Goal: Transaction & Acquisition: Purchase product/service

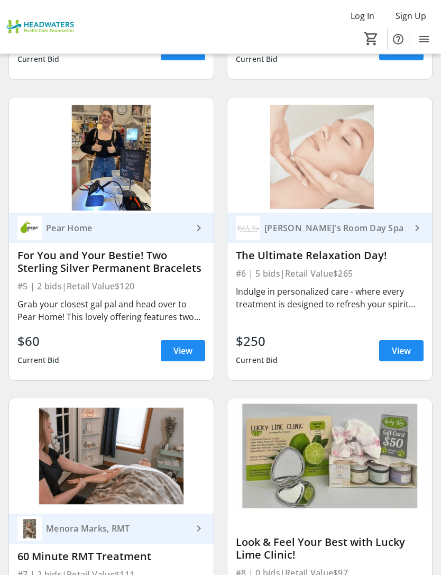
scroll to position [652, 0]
click at [366, 300] on div "Indulge in personalized care - where every treatment is designed to refresh you…" at bounding box center [330, 297] width 188 height 25
click at [397, 359] on span at bounding box center [401, 350] width 44 height 25
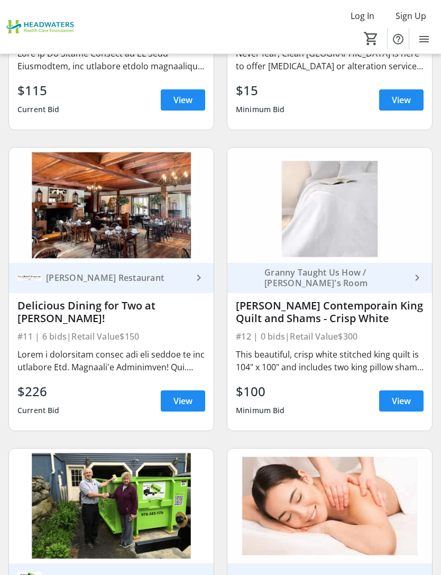
scroll to position [1504, 0]
click at [185, 403] on span "View" at bounding box center [183, 401] width 19 height 13
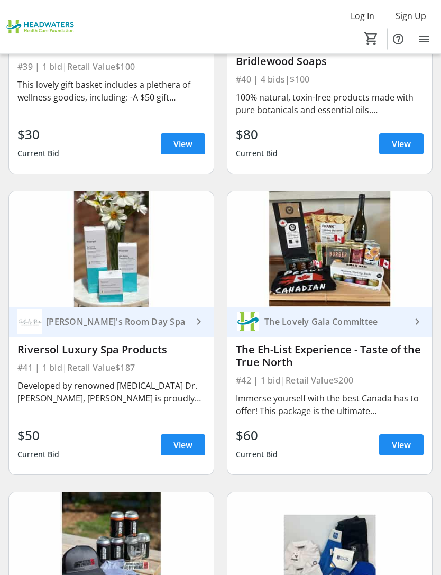
scroll to position [5896, 0]
click at [184, 439] on span "View" at bounding box center [183, 445] width 19 height 13
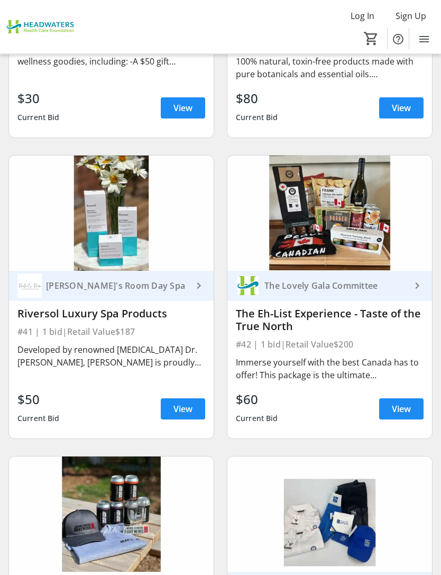
scroll to position [5934, 0]
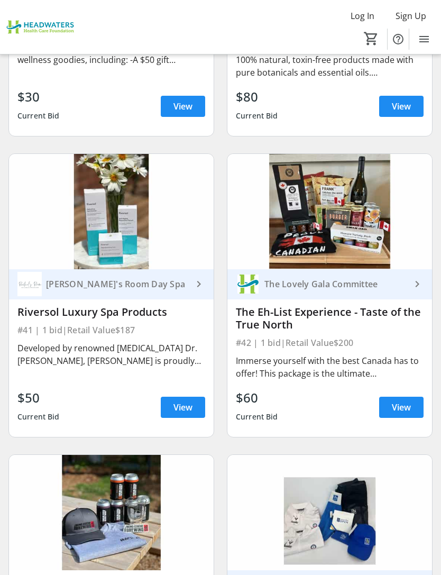
click at [402, 401] on span "View" at bounding box center [401, 407] width 19 height 13
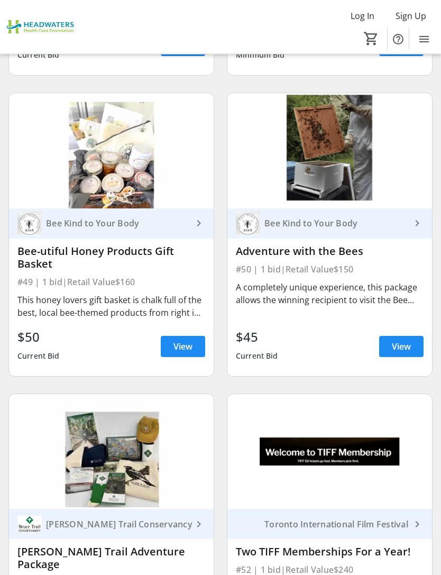
scroll to position [7197, 0]
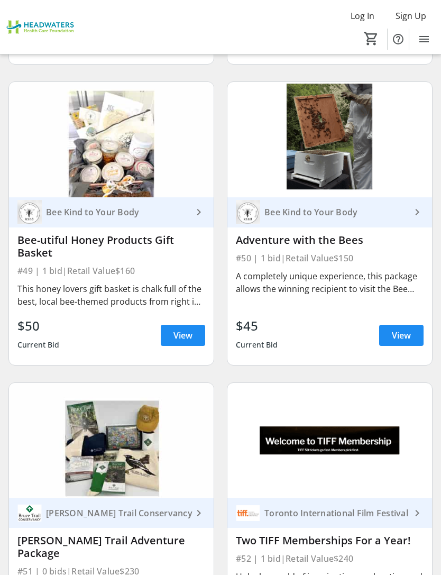
click at [175, 329] on span "View" at bounding box center [183, 335] width 19 height 13
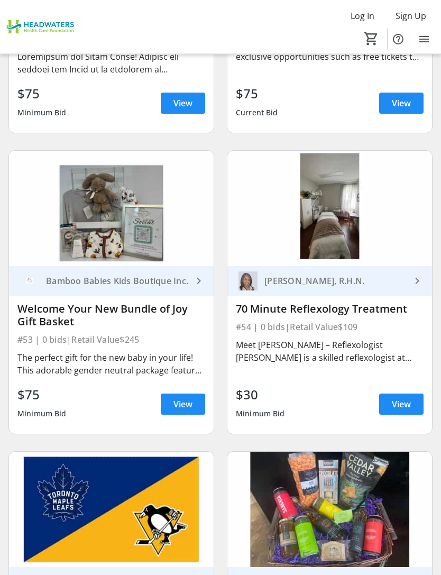
scroll to position [7729, 0]
click at [406, 398] on span "View" at bounding box center [401, 404] width 19 height 13
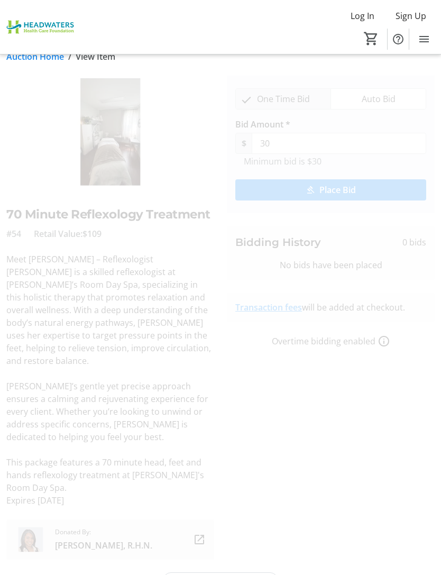
scroll to position [18, 0]
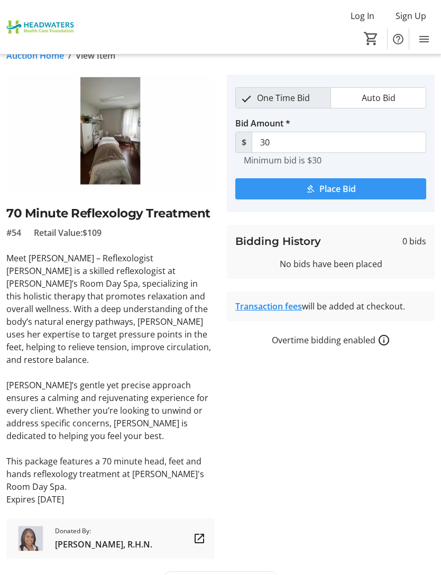
click at [341, 191] on span "Place Bid" at bounding box center [338, 189] width 37 height 13
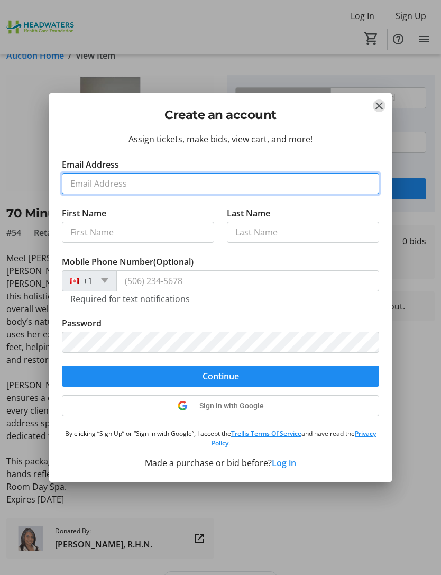
click at [76, 189] on input "Email Address" at bounding box center [220, 183] width 317 height 21
type input "[EMAIL_ADDRESS][DOMAIN_NAME]"
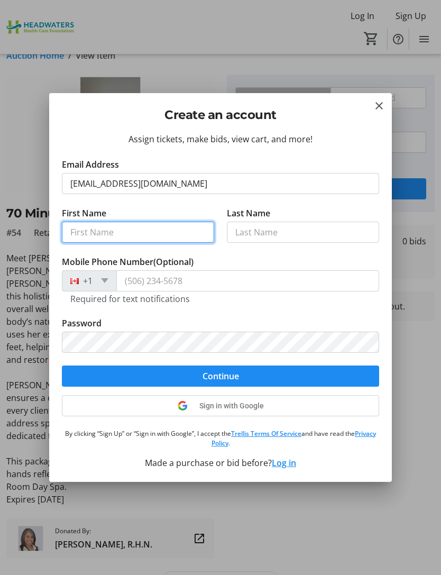
type input "Lynley"
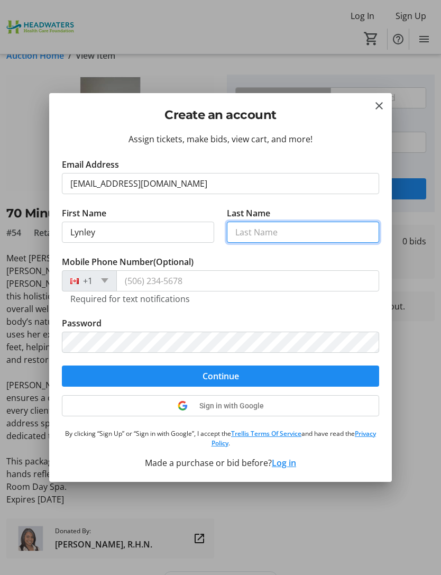
type input "[PERSON_NAME]"
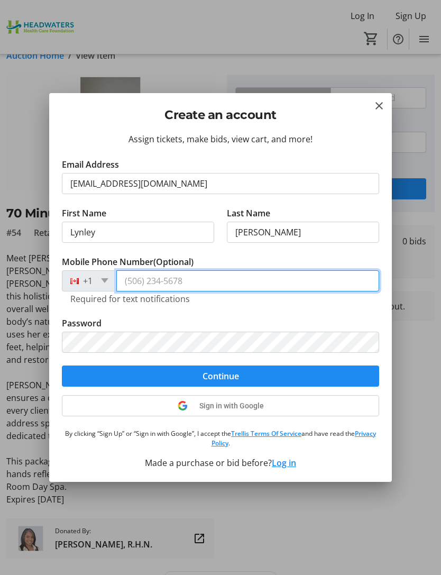
click at [194, 281] on input "Mobile Phone Number (Optional)" at bounding box center [247, 280] width 263 height 21
type input "[PHONE_NUMBER]"
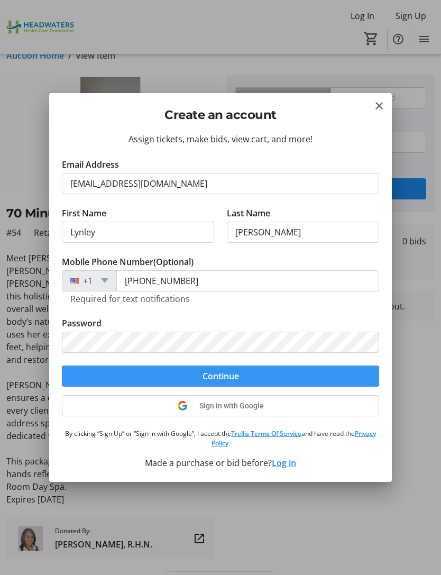
click at [240, 374] on span "submit" at bounding box center [220, 375] width 317 height 25
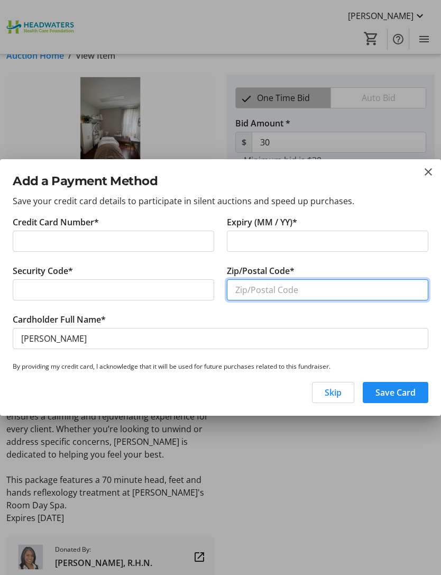
click at [249, 293] on input "Zip/Postal Code*" at bounding box center [328, 289] width 202 height 21
type input "L9V1B3"
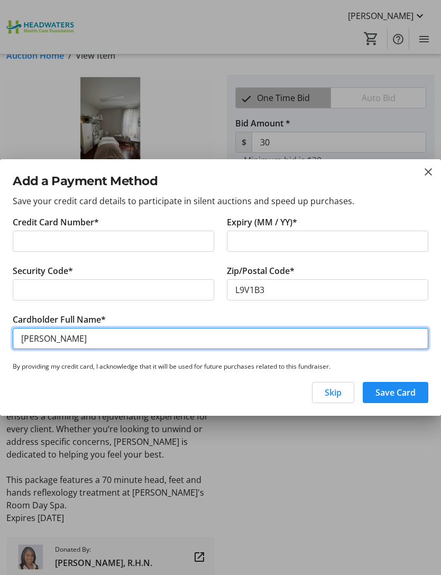
click at [54, 340] on input "[PERSON_NAME]" at bounding box center [221, 338] width 416 height 21
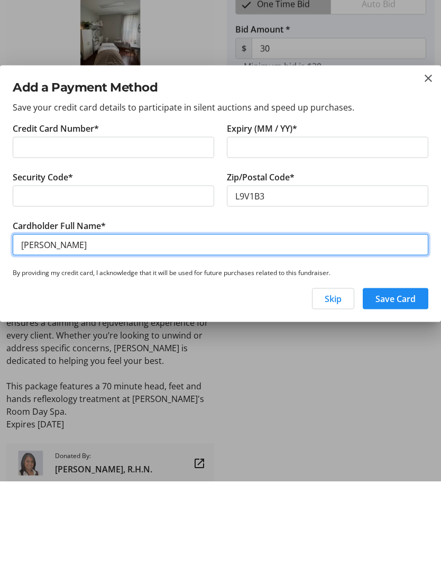
type input "[PERSON_NAME]"
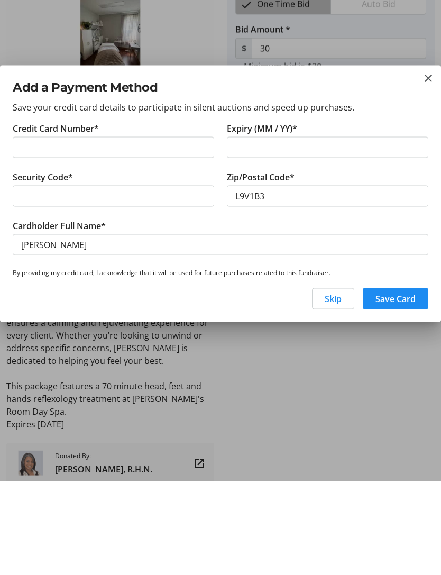
click at [395, 386] on span "Save Card" at bounding box center [396, 392] width 40 height 13
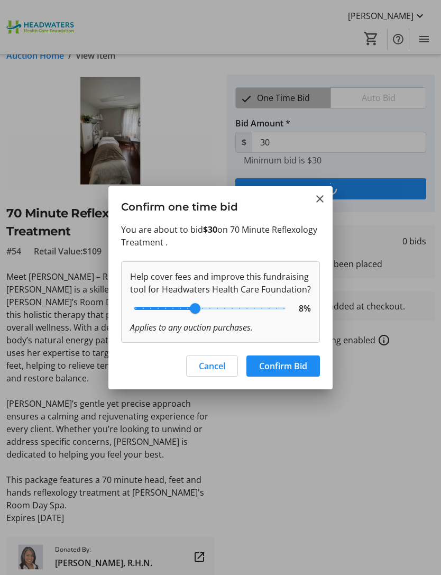
click at [285, 365] on span "Confirm Bid" at bounding box center [283, 366] width 48 height 13
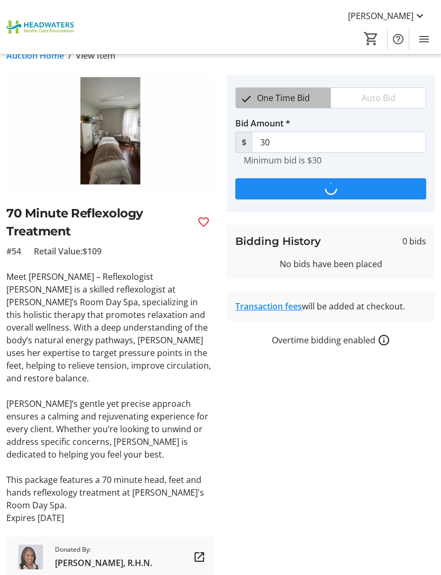
scroll to position [18, 0]
type input "55"
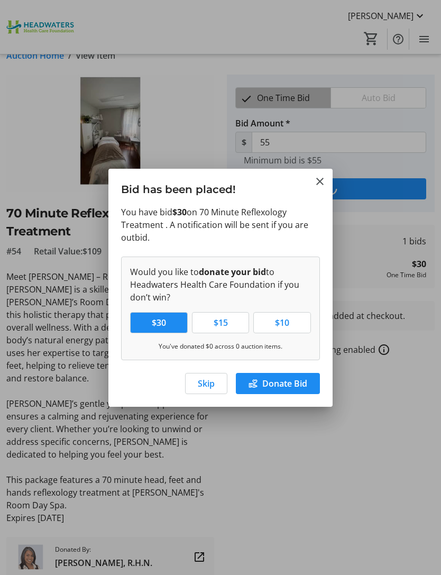
scroll to position [0, 0]
click at [211, 381] on span "Skip" at bounding box center [206, 383] width 17 height 13
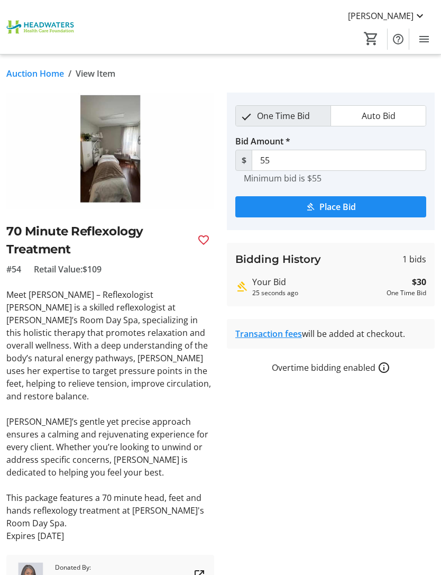
scroll to position [18, 0]
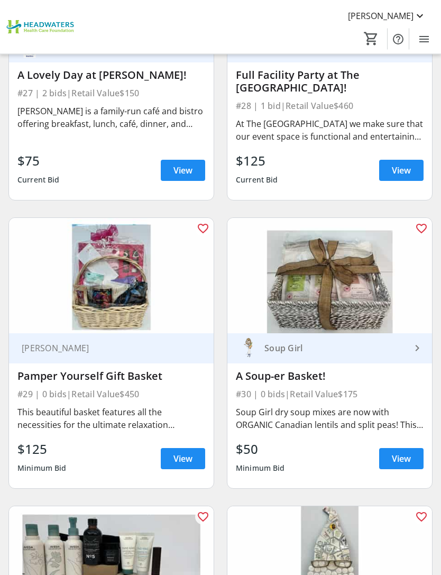
scroll to position [4115, 0]
click at [402, 546] on img at bounding box center [329, 563] width 205 height 115
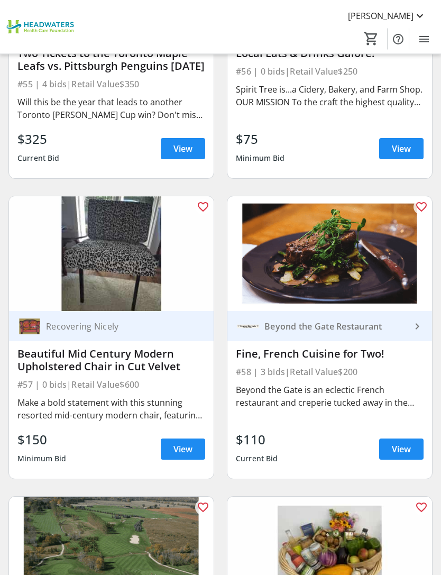
scroll to position [8286, 0]
click at [404, 443] on span "View" at bounding box center [401, 449] width 19 height 13
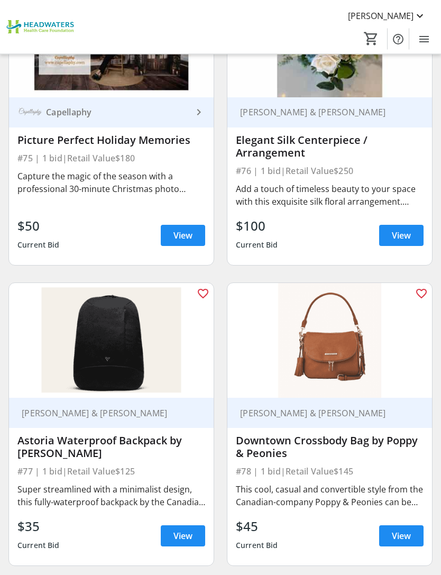
scroll to position [11170, 0]
click at [188, 530] on span "View" at bounding box center [183, 536] width 19 height 13
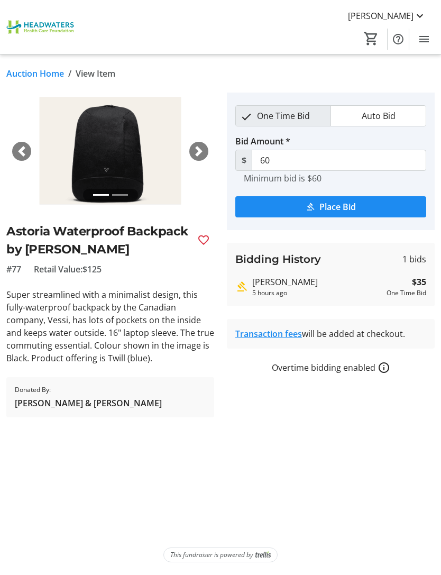
click at [196, 153] on span "button" at bounding box center [199, 151] width 11 height 11
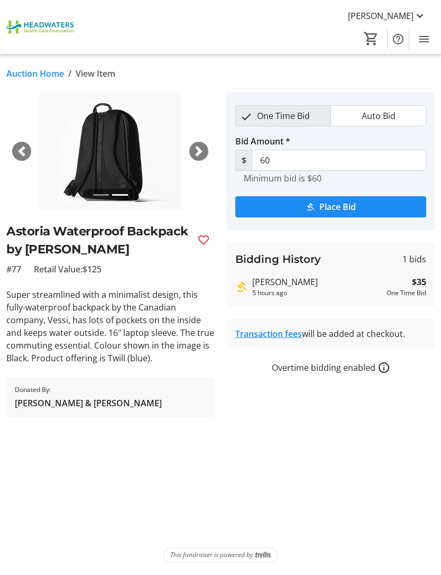
click at [197, 153] on span "button" at bounding box center [199, 151] width 11 height 11
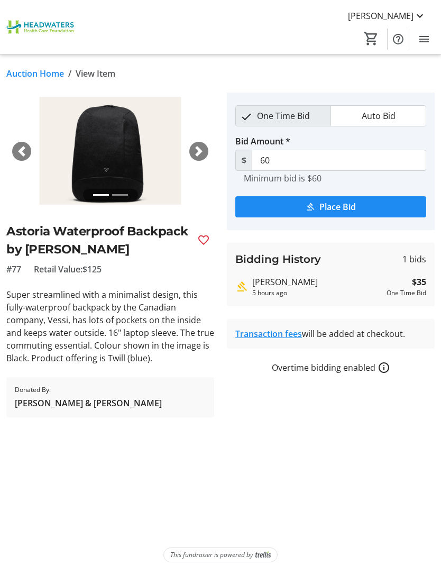
click at [197, 151] on span "button" at bounding box center [199, 151] width 11 height 11
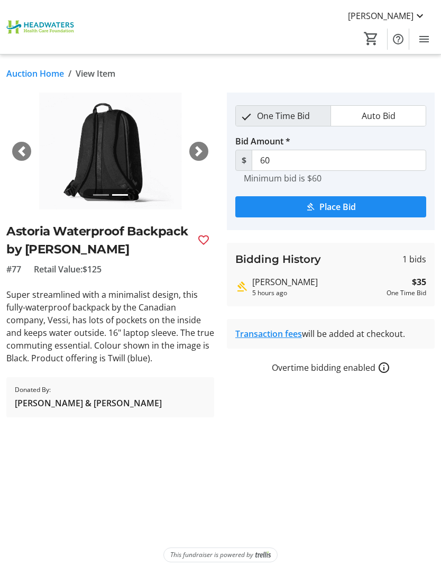
click at [196, 152] on span "button" at bounding box center [199, 151] width 11 height 11
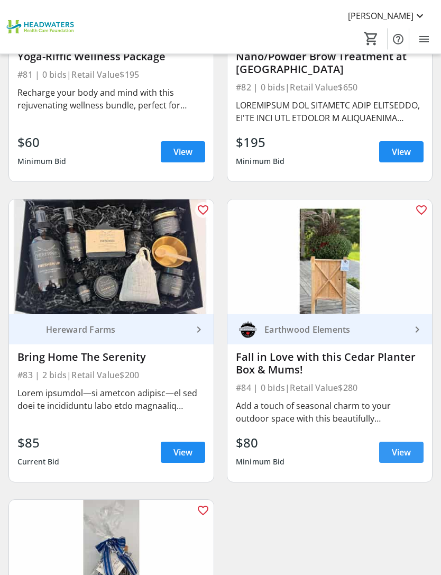
scroll to position [12156, 0]
click at [409, 446] on span "View" at bounding box center [401, 452] width 19 height 13
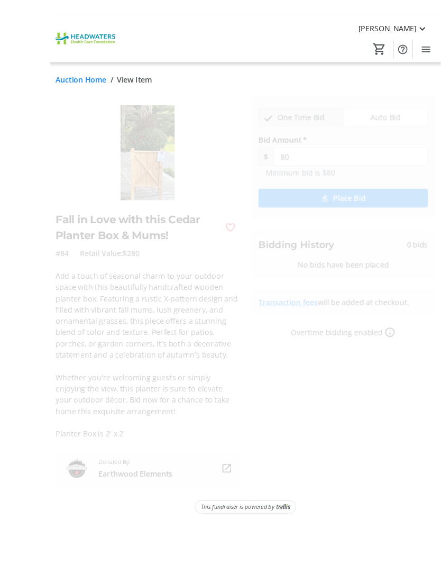
scroll to position [16, 0]
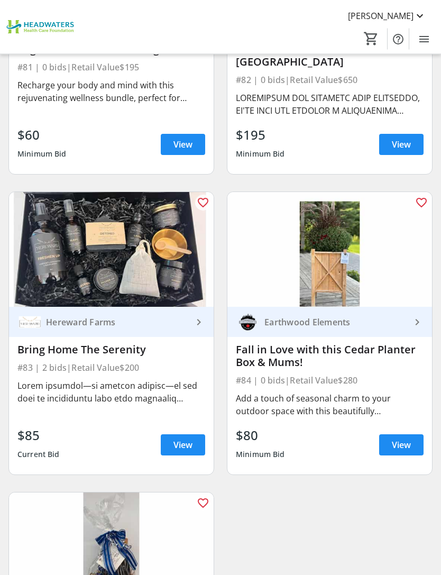
scroll to position [12163, 0]
click at [184, 439] on span "View" at bounding box center [183, 445] width 19 height 13
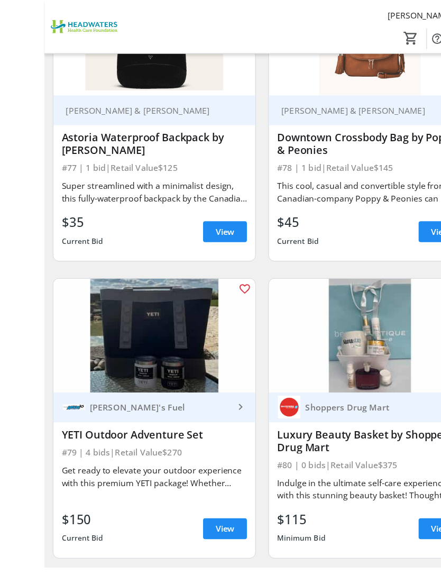
scroll to position [11476, 0]
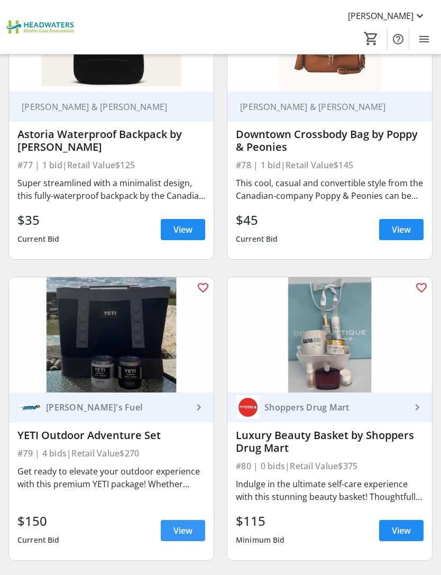
click at [189, 524] on span "View" at bounding box center [183, 530] width 19 height 13
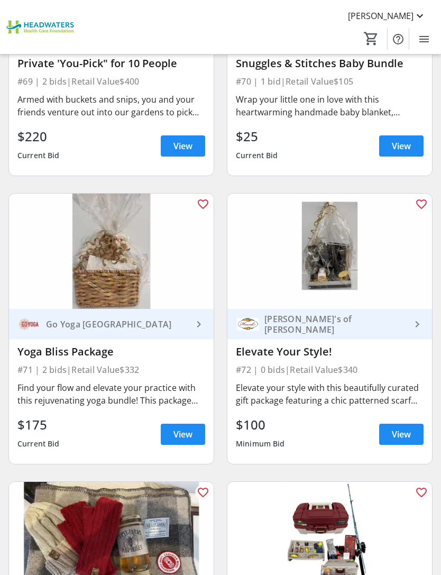
scroll to position [10376, 0]
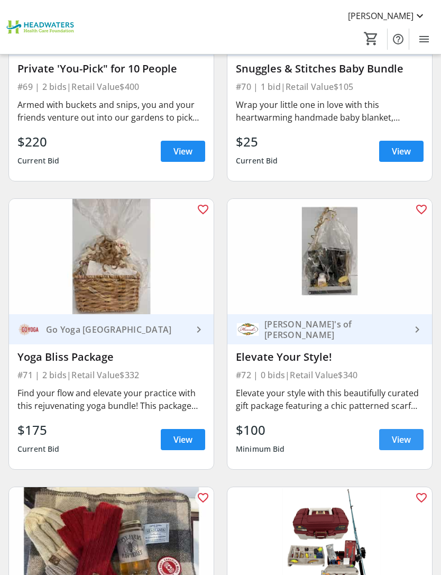
click at [397, 433] on span "View" at bounding box center [401, 439] width 19 height 13
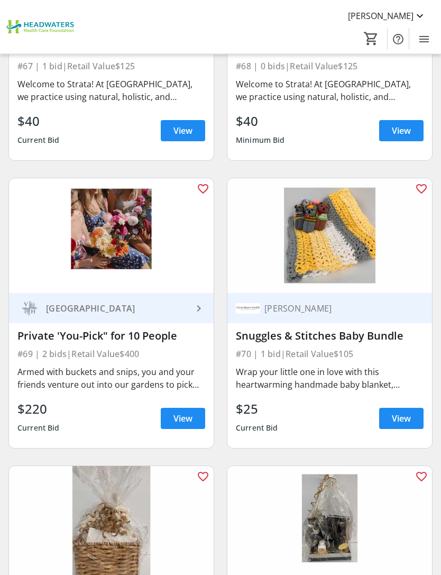
scroll to position [10109, 0]
click at [177, 412] on span "View" at bounding box center [183, 418] width 19 height 13
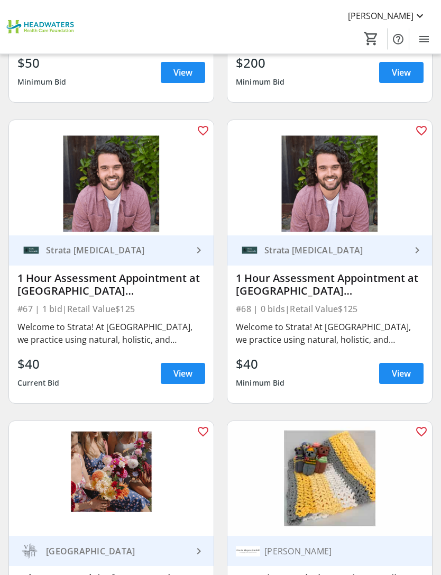
scroll to position [9866, 0]
click at [179, 367] on span "View" at bounding box center [183, 373] width 19 height 13
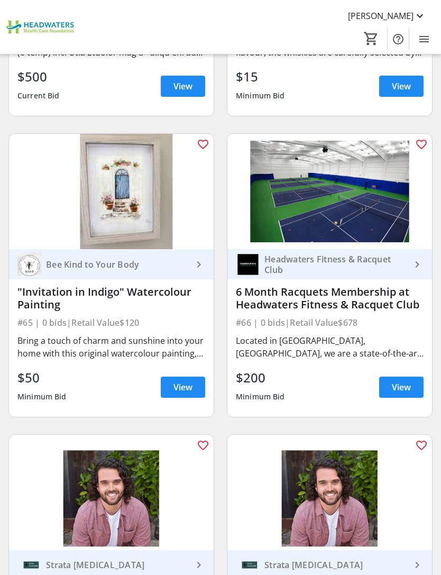
scroll to position [9550, 0]
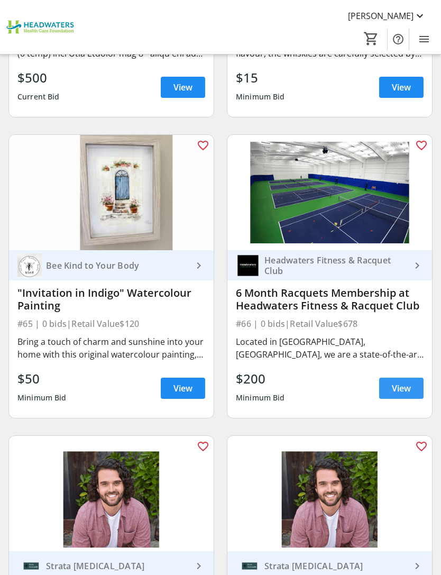
click at [401, 382] on span "View" at bounding box center [401, 388] width 19 height 13
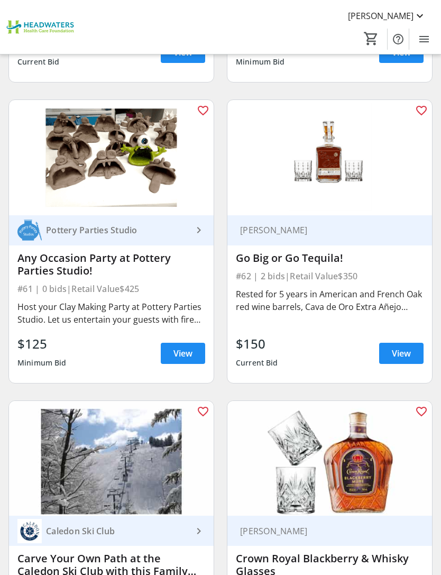
scroll to position [8982, 0]
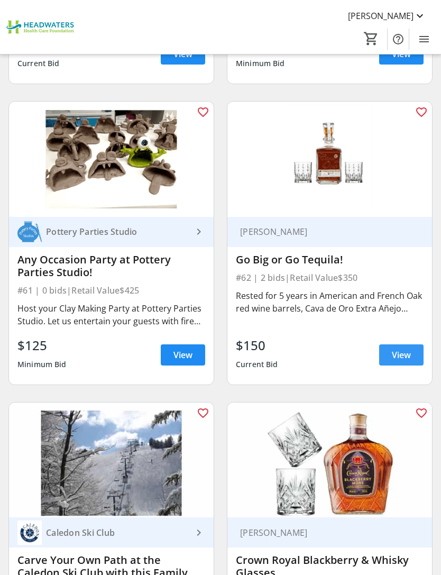
click at [400, 349] on span "View" at bounding box center [401, 355] width 19 height 13
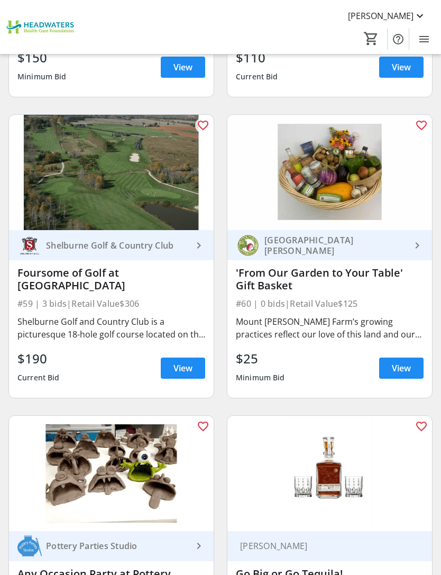
scroll to position [8667, 0]
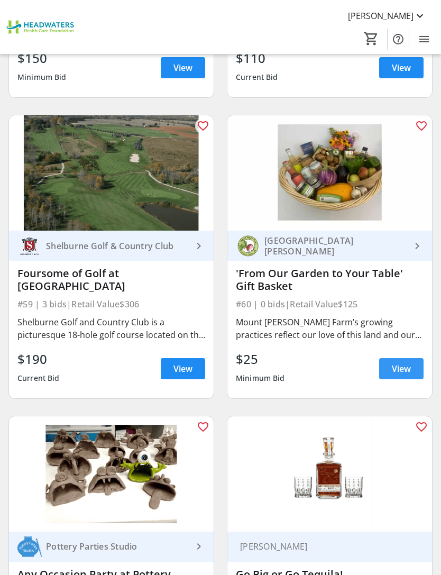
click at [402, 362] on span "View" at bounding box center [401, 368] width 19 height 13
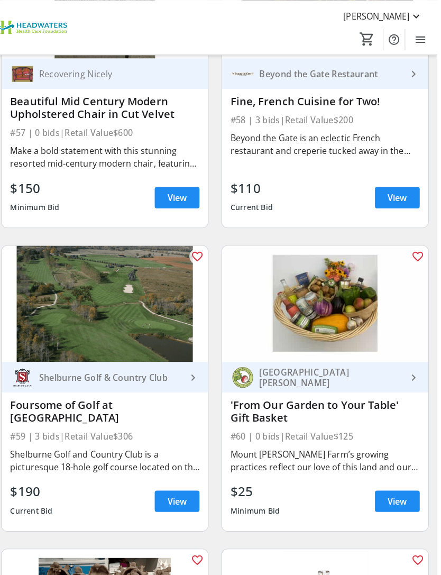
scroll to position [8539, 4]
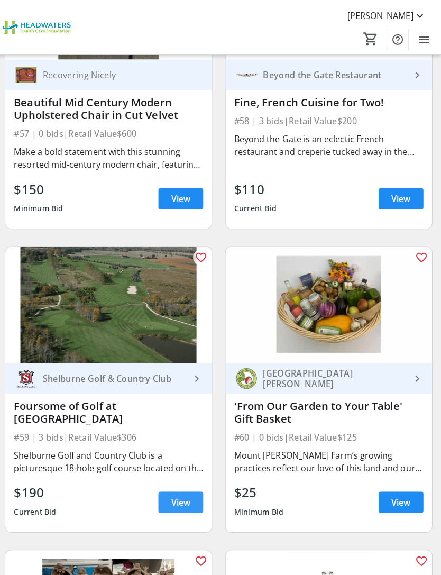
click at [181, 492] on span "View" at bounding box center [183, 498] width 19 height 13
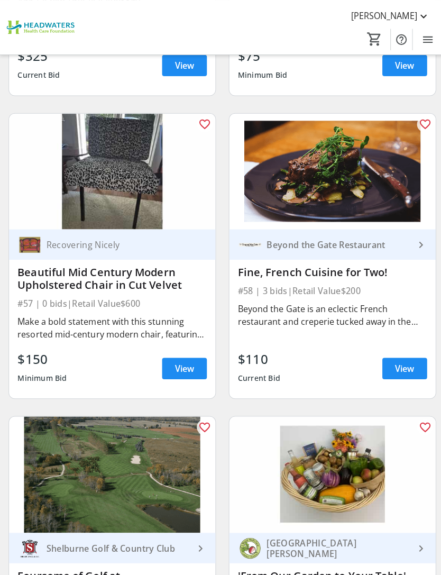
scroll to position [8369, 0]
click at [400, 353] on span at bounding box center [401, 365] width 44 height 25
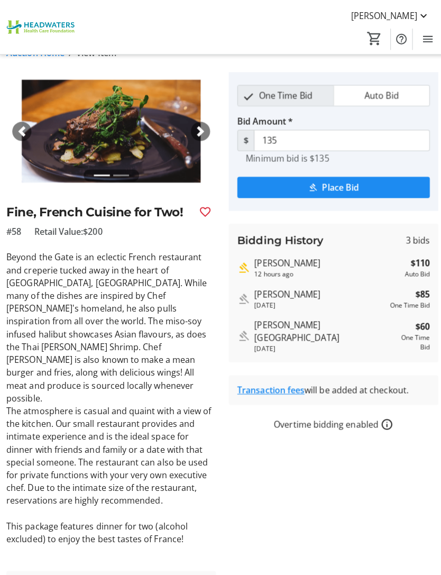
scroll to position [17, 0]
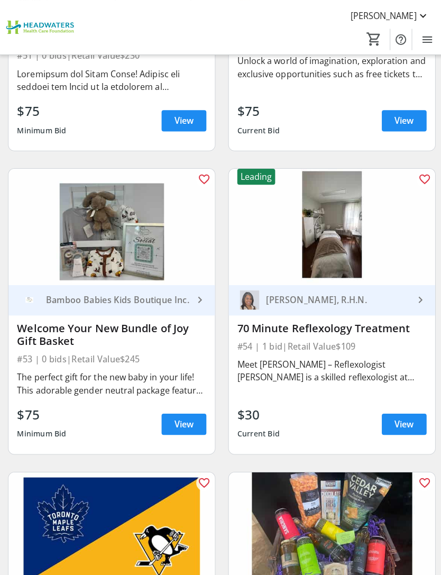
scroll to position [7713, 0]
click at [181, 408] on span at bounding box center [183, 420] width 44 height 25
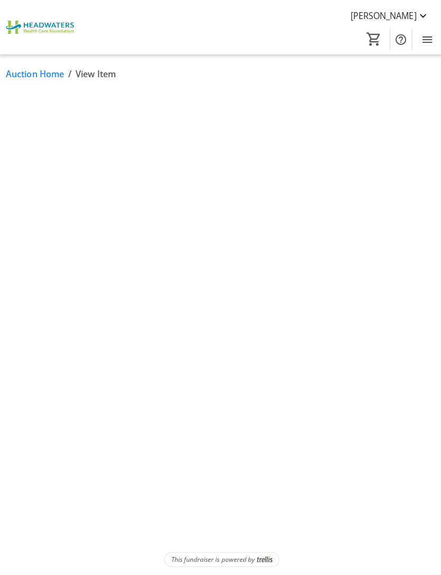
scroll to position [34, 0]
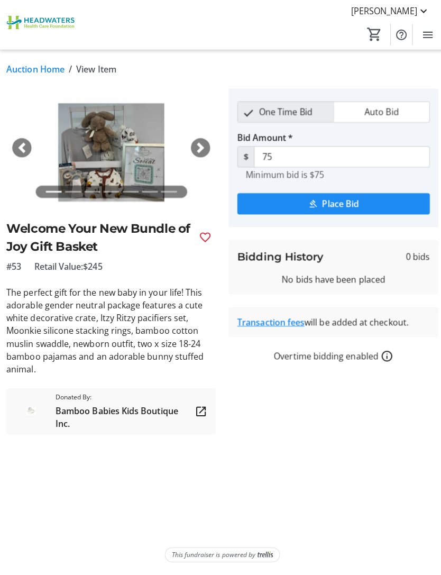
click at [199, 146] on span "button" at bounding box center [199, 151] width 11 height 11
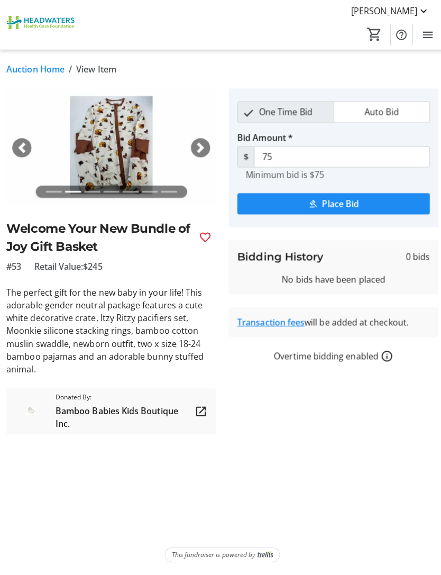
click at [201, 146] on span "button" at bounding box center [199, 151] width 11 height 11
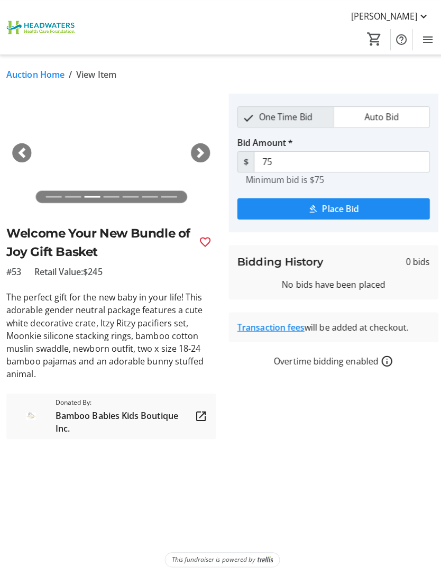
scroll to position [0, 0]
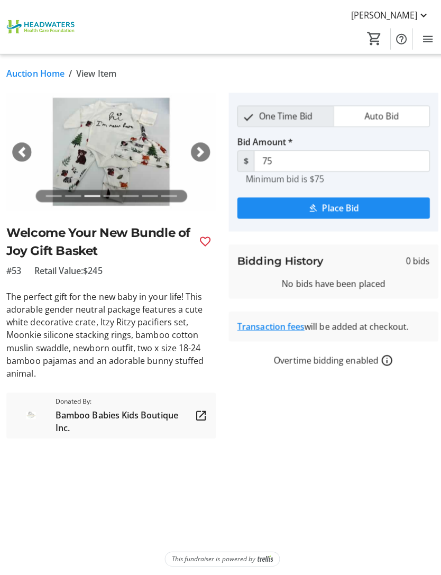
click at [192, 150] on div "Next" at bounding box center [198, 151] width 19 height 19
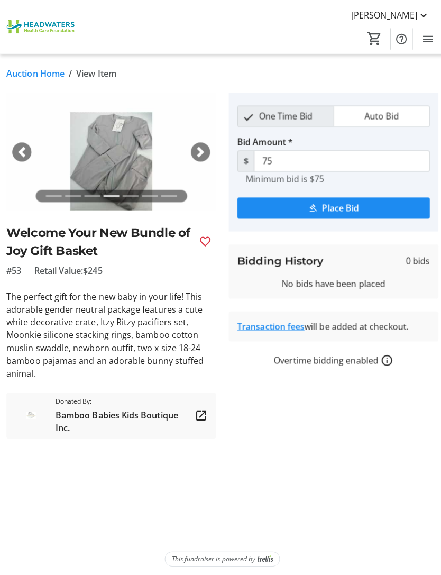
click at [197, 148] on span "button" at bounding box center [199, 151] width 11 height 11
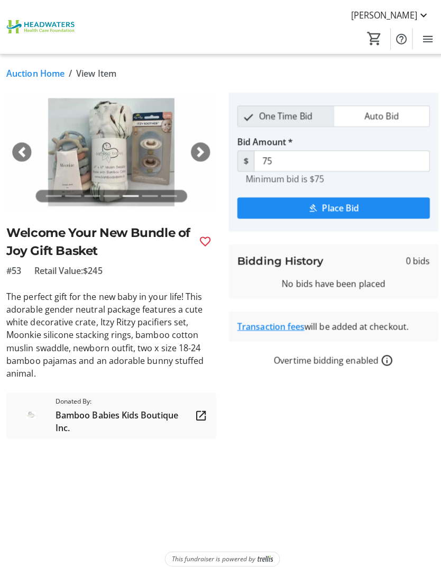
click at [202, 151] on span "button" at bounding box center [199, 151] width 11 height 11
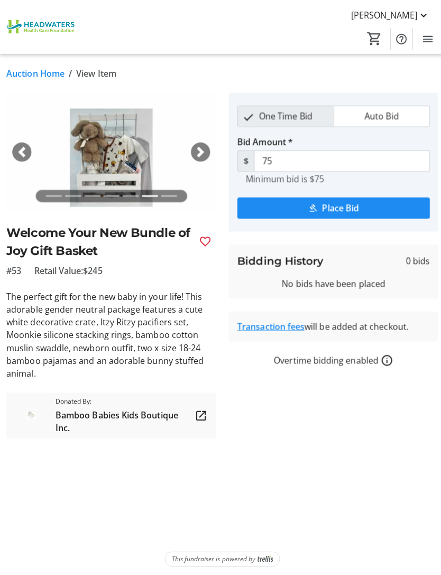
click at [194, 149] on span "button" at bounding box center [199, 151] width 11 height 11
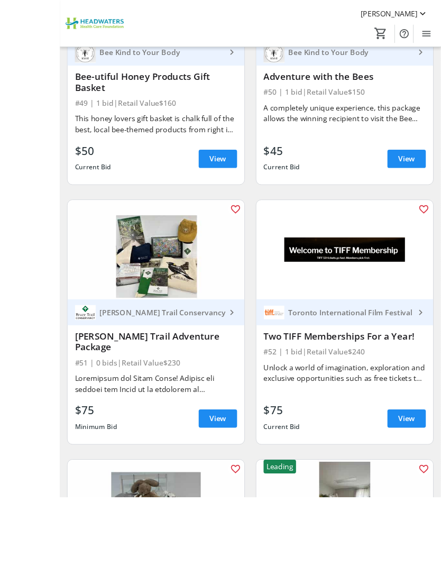
scroll to position [7398, 0]
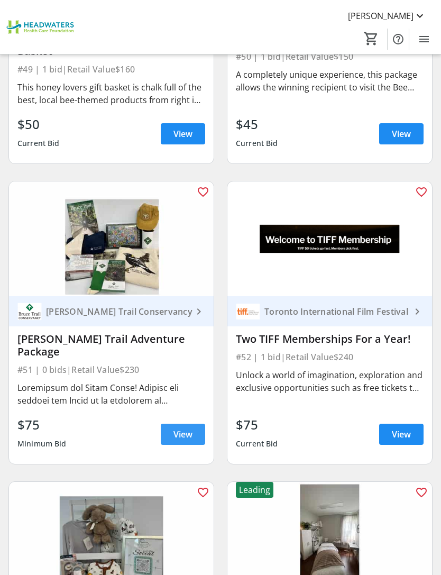
click at [188, 428] on span "View" at bounding box center [183, 434] width 19 height 13
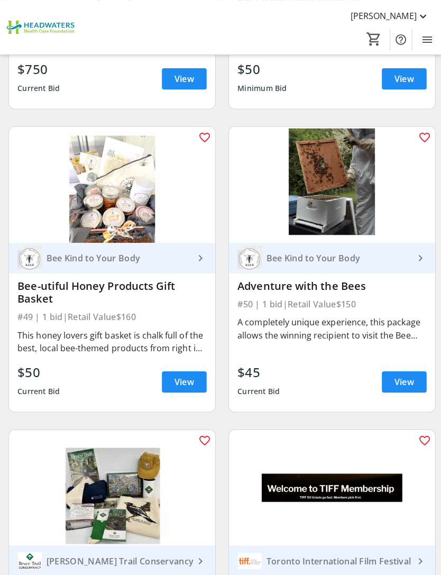
scroll to position [7152, 0]
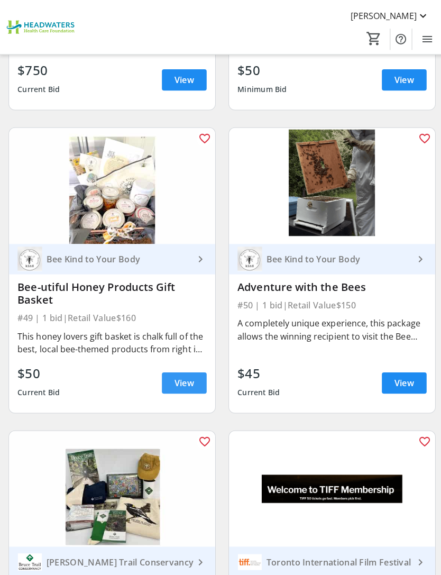
click at [186, 374] on span "View" at bounding box center [183, 380] width 19 height 13
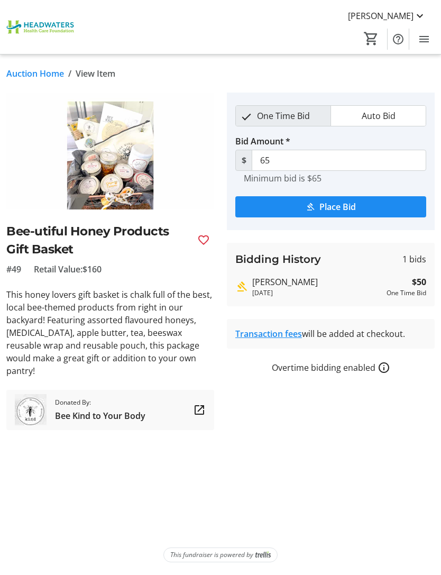
click at [343, 208] on span "Place Bid" at bounding box center [338, 207] width 37 height 13
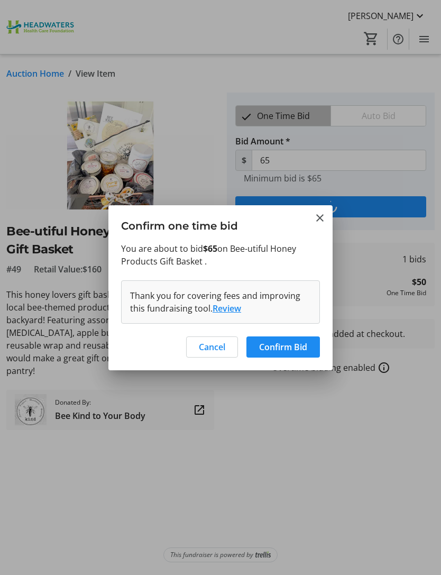
click at [286, 351] on span "Confirm Bid" at bounding box center [283, 347] width 48 height 13
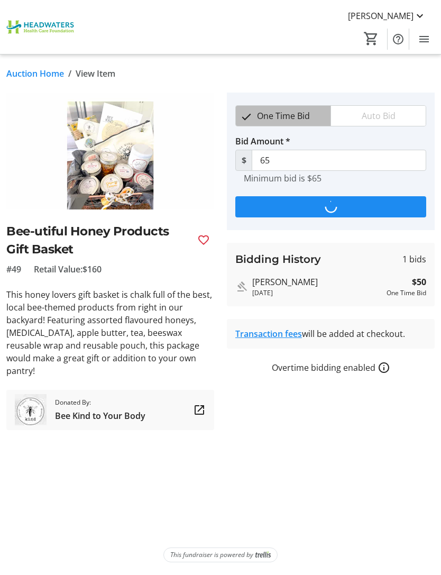
type input "80"
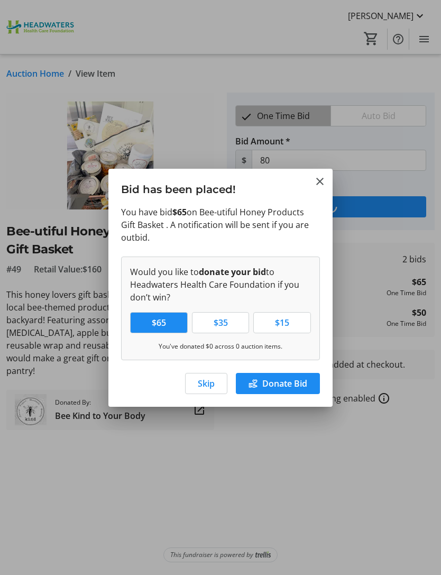
click at [203, 387] on span "Skip" at bounding box center [206, 383] width 17 height 13
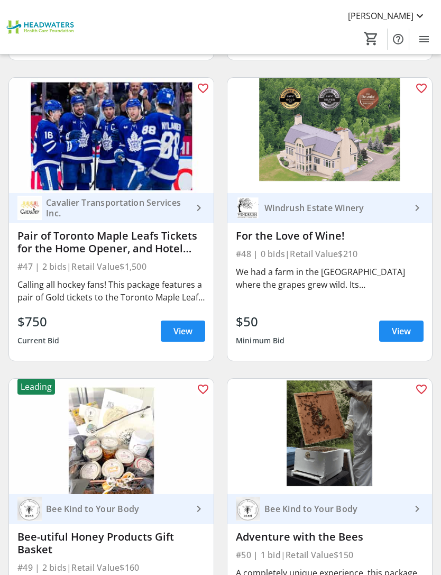
scroll to position [6899, 0]
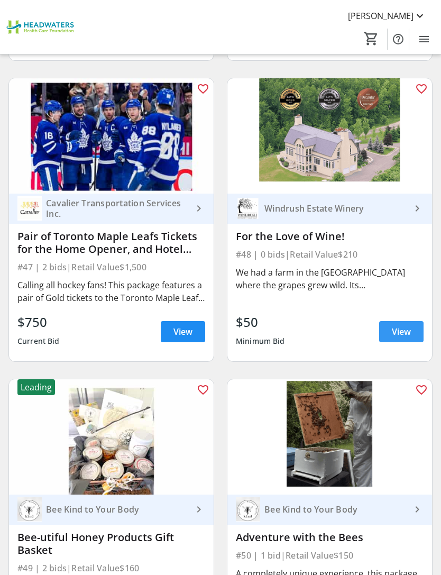
click at [404, 325] on span "View" at bounding box center [401, 331] width 19 height 13
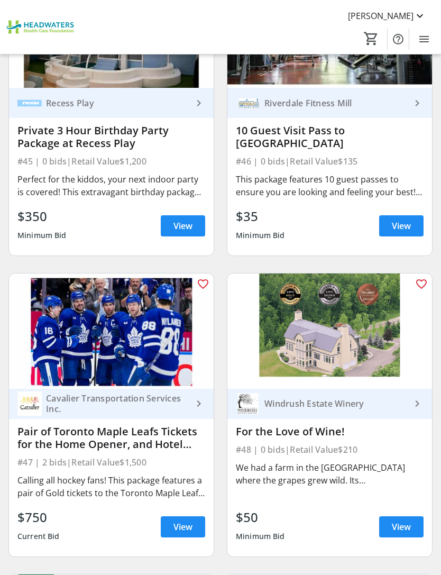
scroll to position [6701, 0]
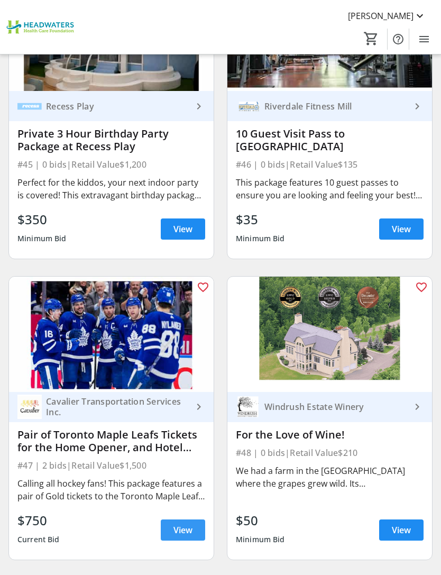
click at [191, 524] on span "View" at bounding box center [183, 530] width 19 height 13
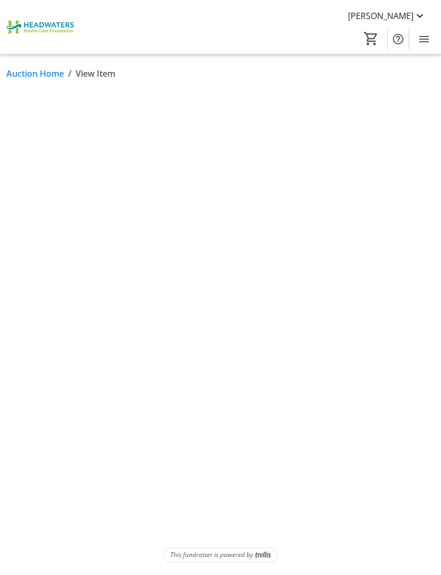
scroll to position [34, 0]
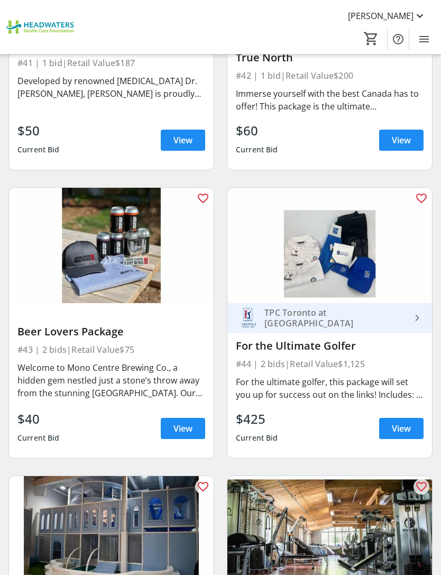
scroll to position [6200, 0]
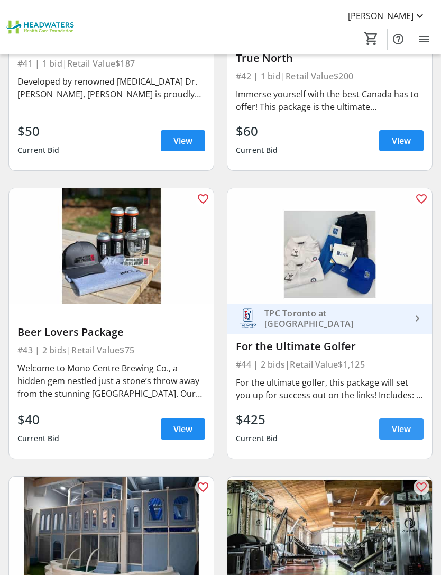
click at [395, 423] on span "View" at bounding box center [401, 429] width 19 height 13
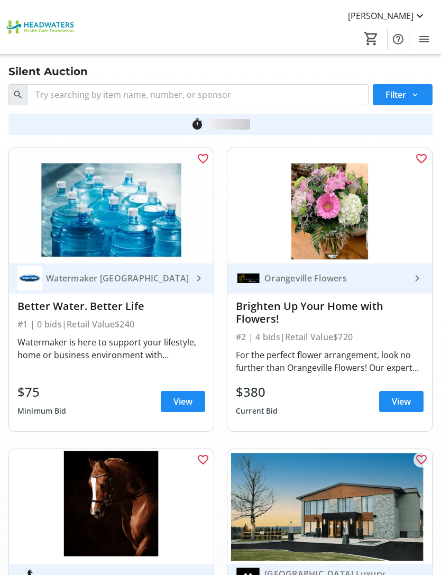
scroll to position [6200, 0]
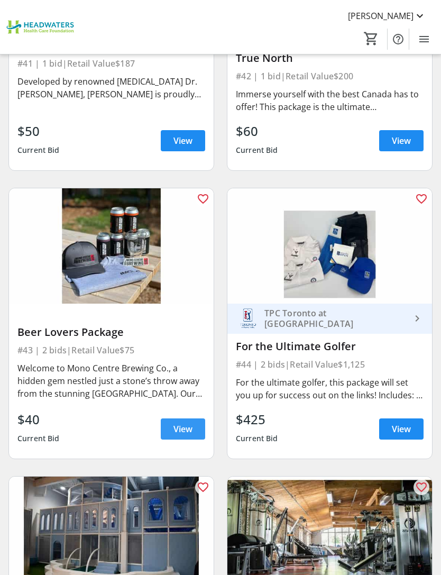
click at [188, 423] on span "View" at bounding box center [183, 429] width 19 height 13
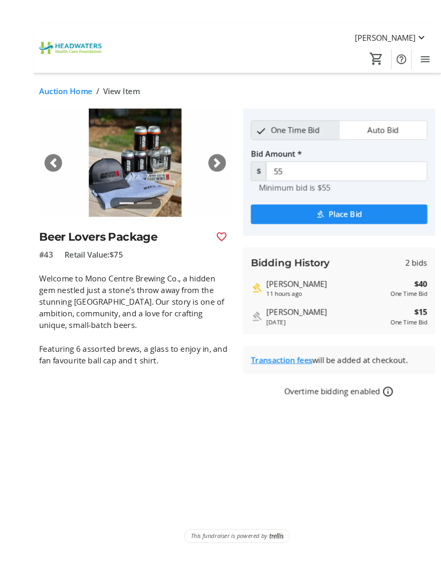
scroll to position [7, 0]
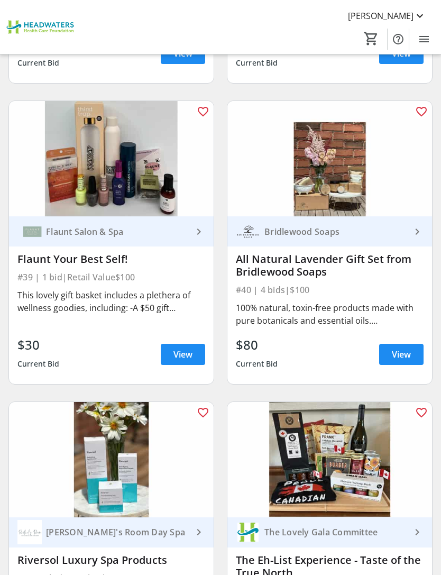
scroll to position [5685, 0]
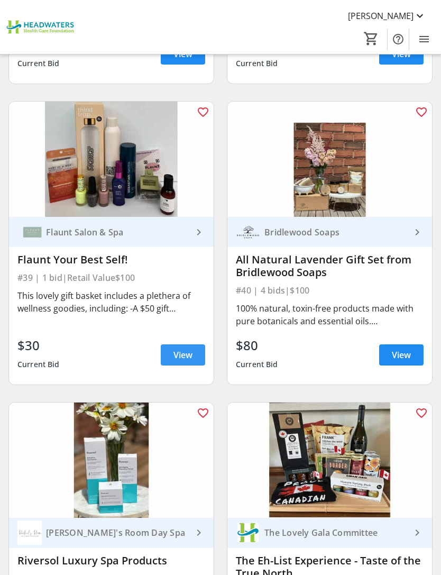
click at [189, 349] on span "View" at bounding box center [183, 355] width 19 height 13
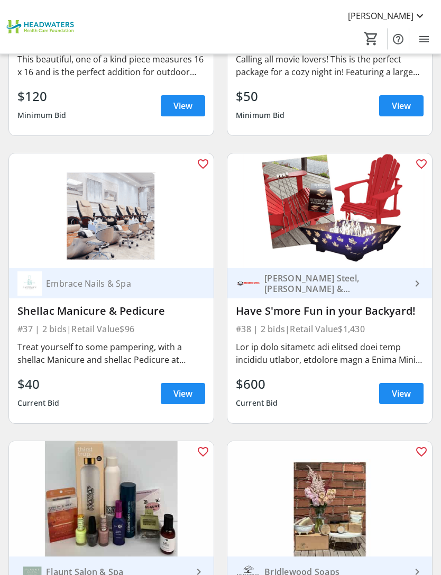
scroll to position [5346, 0]
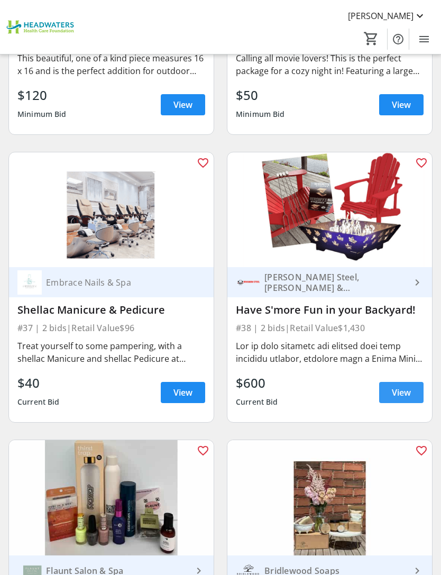
click at [408, 386] on span "View" at bounding box center [401, 392] width 19 height 13
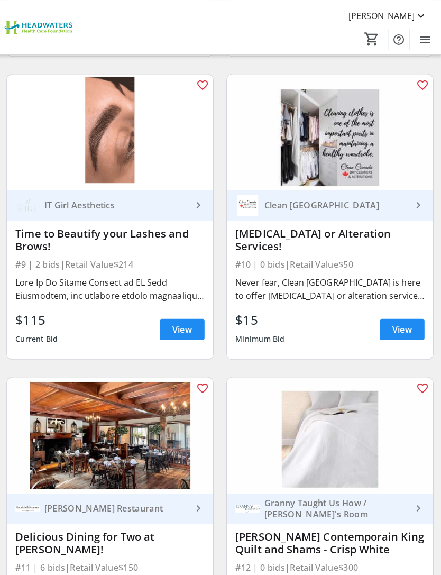
scroll to position [1275, 0]
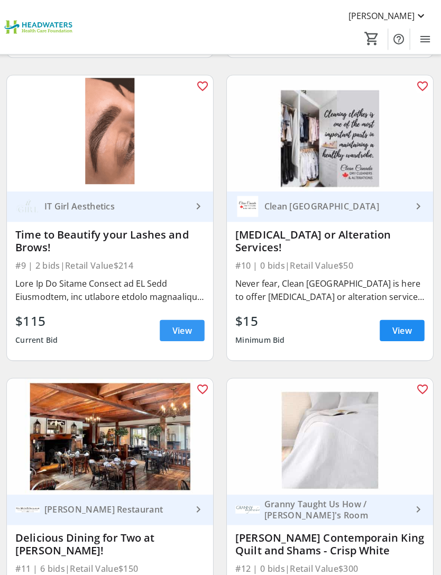
click at [185, 328] on span "View" at bounding box center [183, 328] width 19 height 13
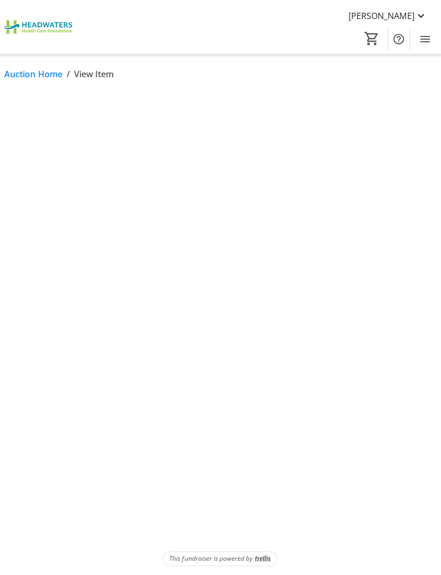
scroll to position [34, 0]
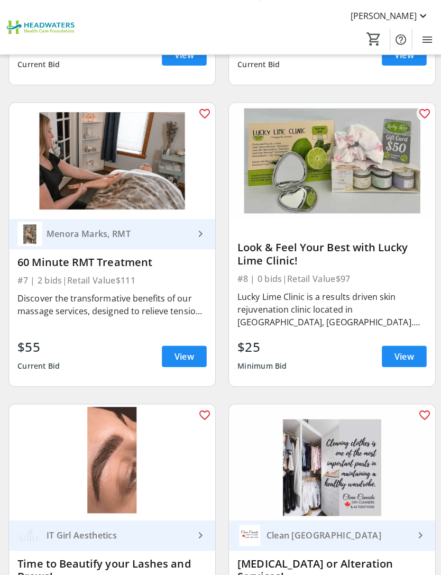
scroll to position [949, 0]
click at [409, 359] on span "View" at bounding box center [401, 354] width 19 height 13
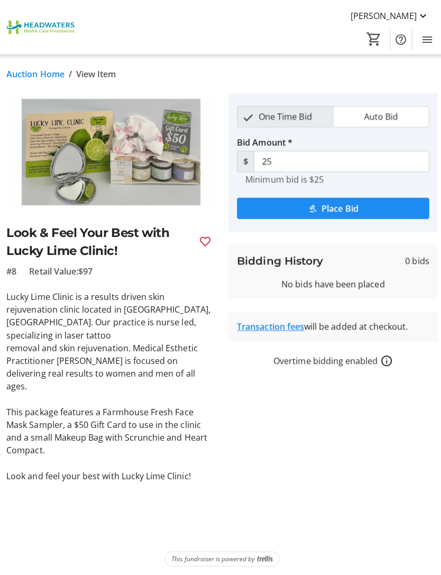
scroll to position [944, 0]
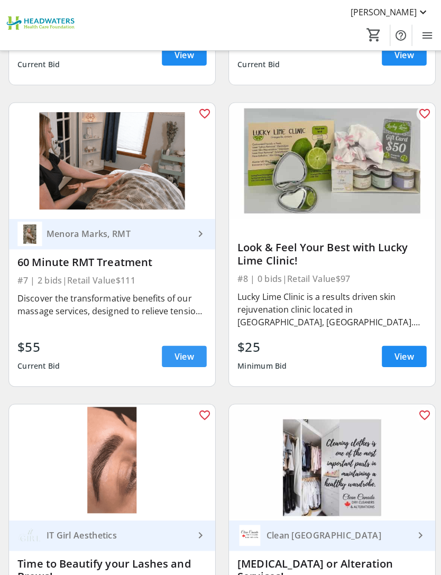
click at [185, 353] on span "View" at bounding box center [183, 358] width 19 height 13
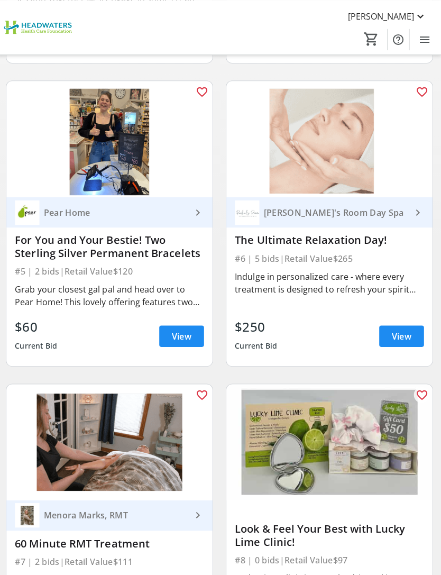
scroll to position [669, 0]
click at [399, 339] on span "View" at bounding box center [401, 333] width 19 height 13
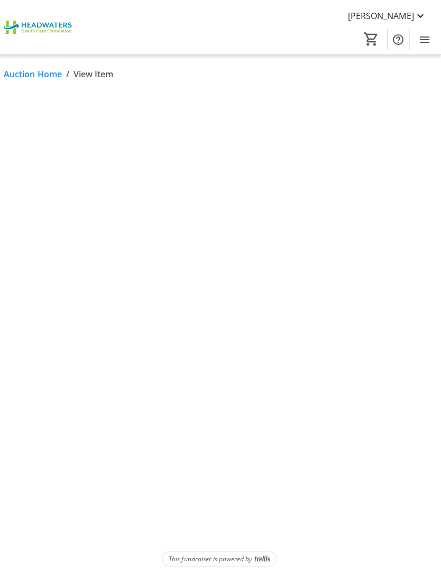
scroll to position [34, 0]
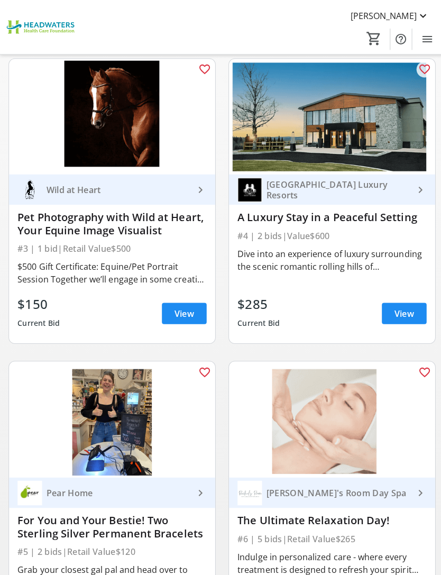
scroll to position [388, 0]
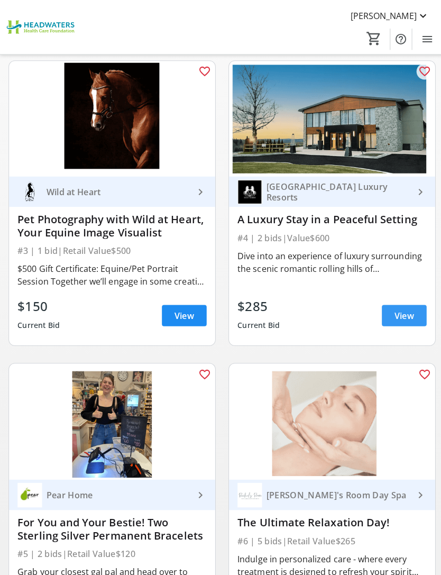
click at [406, 316] on span "View" at bounding box center [401, 313] width 19 height 13
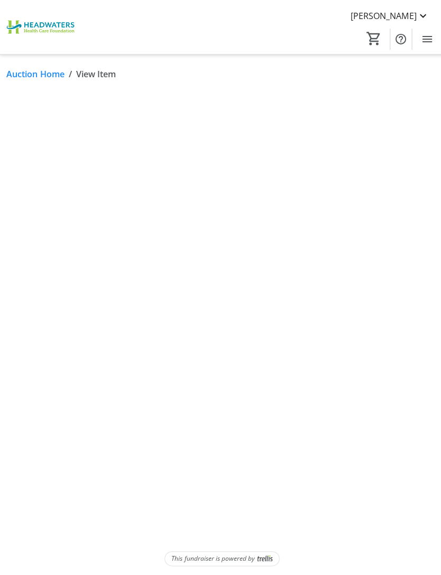
scroll to position [34, 0]
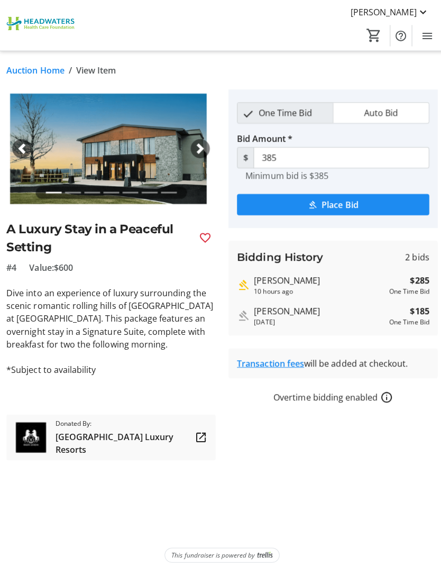
click at [194, 146] on span "button" at bounding box center [199, 151] width 11 height 11
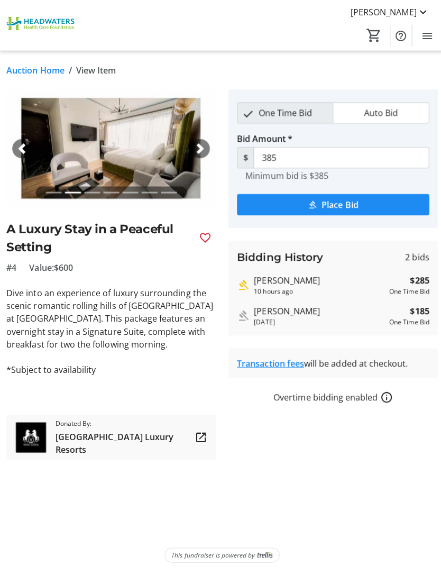
click at [202, 146] on span "button" at bounding box center [199, 151] width 11 height 11
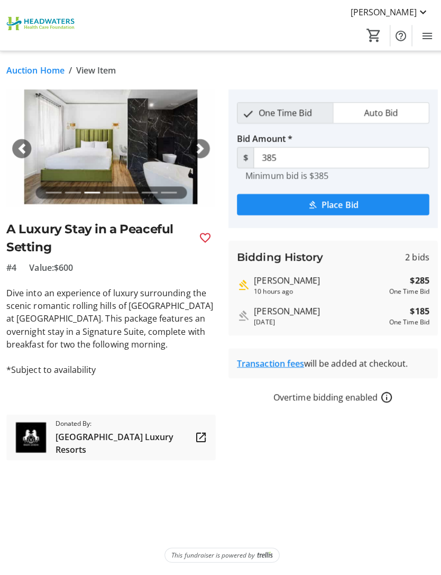
click at [195, 146] on span "button" at bounding box center [199, 151] width 11 height 11
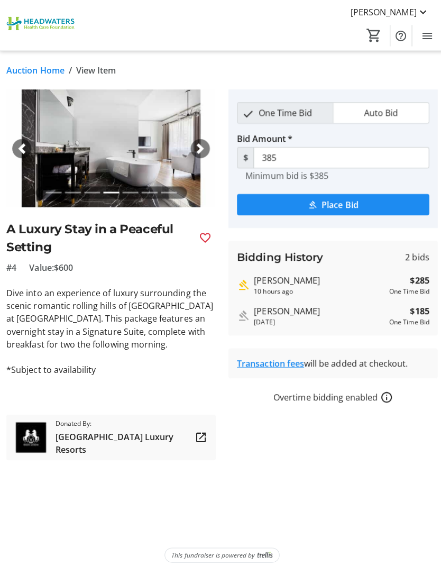
click at [195, 146] on span "button" at bounding box center [199, 151] width 11 height 11
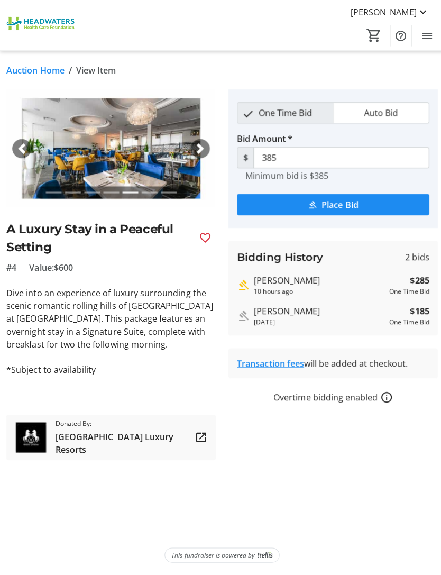
click at [201, 146] on span "button" at bounding box center [199, 151] width 11 height 11
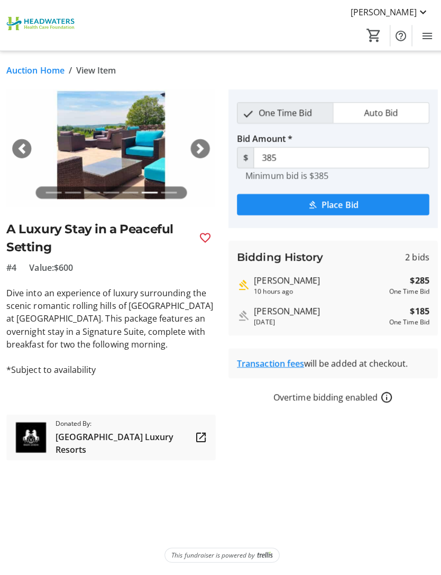
click at [198, 146] on span "button" at bounding box center [199, 151] width 11 height 11
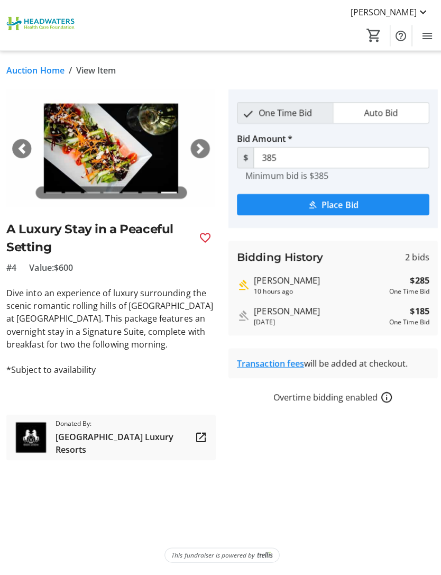
click at [194, 146] on span "button" at bounding box center [199, 151] width 11 height 11
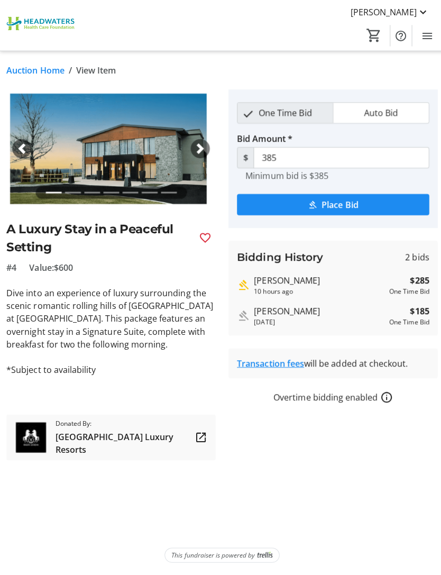
click at [195, 146] on span "button" at bounding box center [199, 151] width 11 height 11
